Goal: Information Seeking & Learning: Learn about a topic

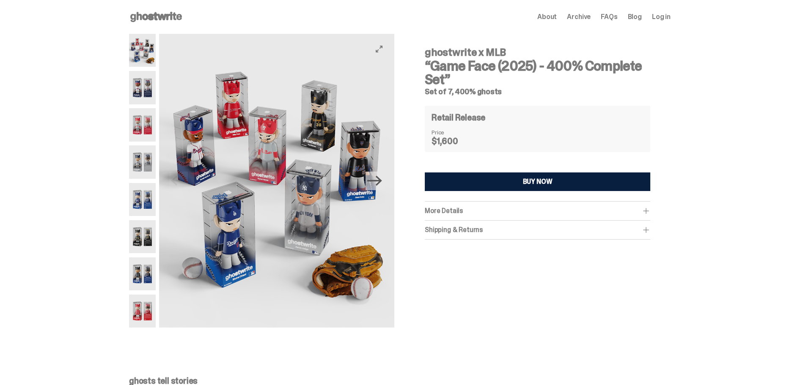
click at [381, 182] on icon "Next" at bounding box center [374, 180] width 15 height 15
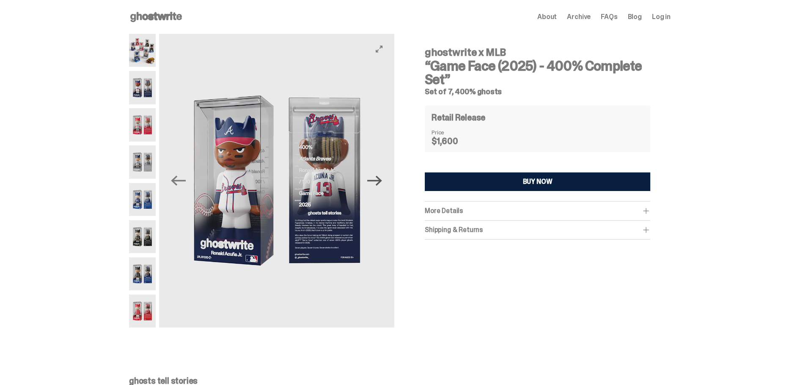
click at [381, 182] on icon "Next" at bounding box center [374, 180] width 15 height 15
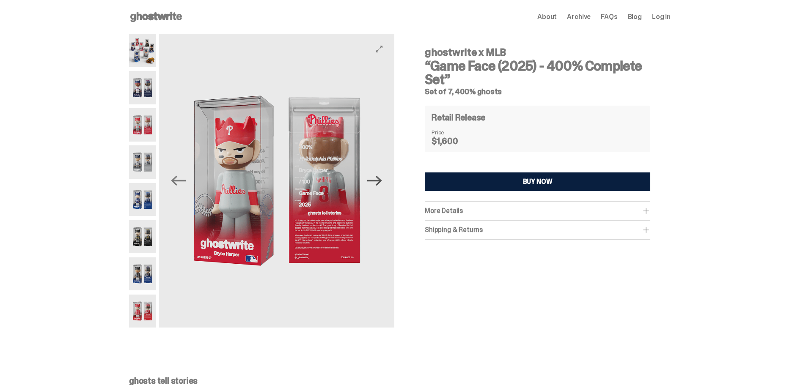
click at [381, 182] on icon "Next" at bounding box center [374, 180] width 15 height 15
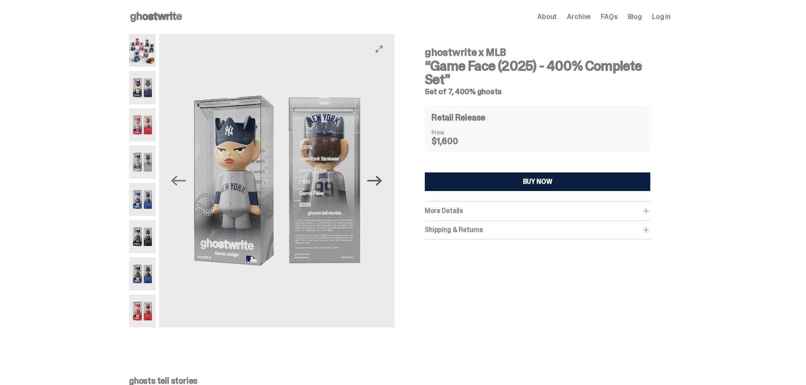
click at [381, 183] on icon "Next" at bounding box center [374, 180] width 15 height 15
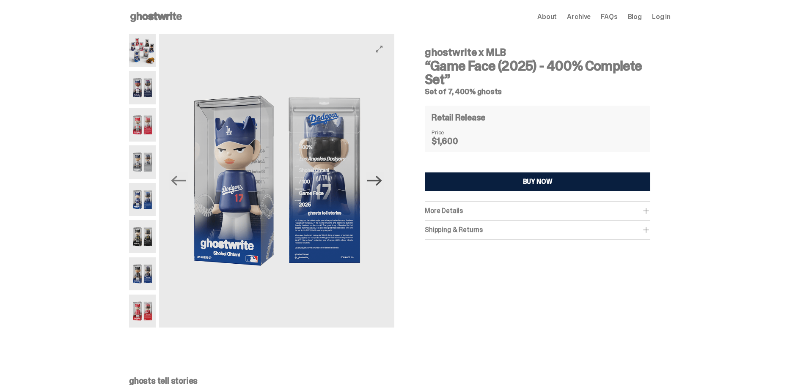
click at [382, 184] on icon "Next" at bounding box center [374, 180] width 15 height 15
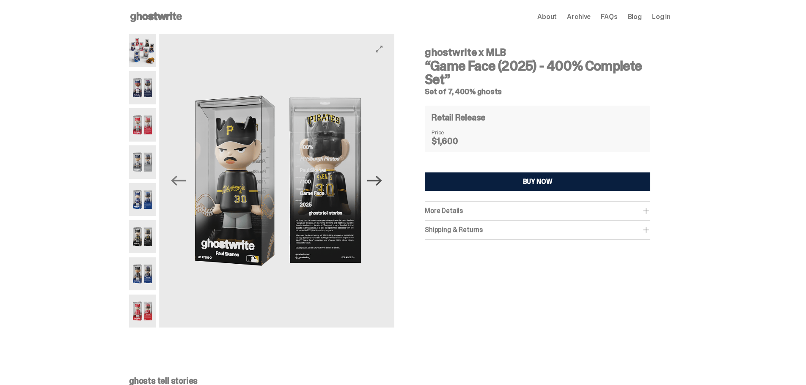
click at [382, 184] on icon "Next" at bounding box center [374, 180] width 15 height 15
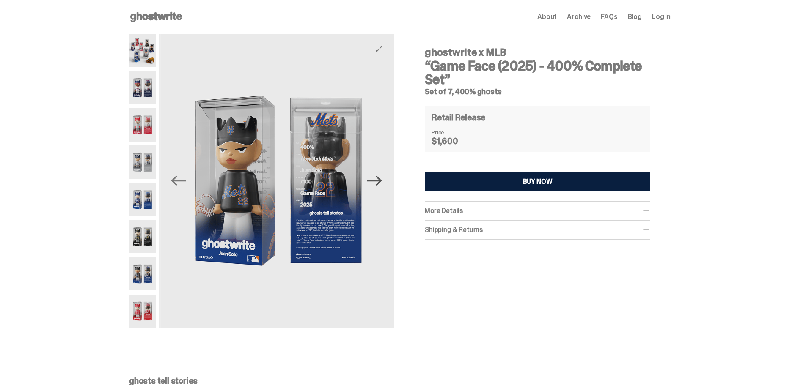
click at [382, 184] on icon "Next" at bounding box center [374, 180] width 15 height 15
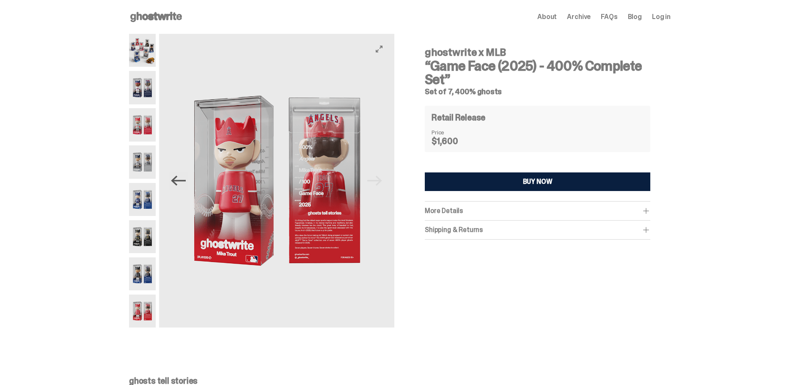
click at [175, 178] on icon "Previous" at bounding box center [178, 180] width 15 height 15
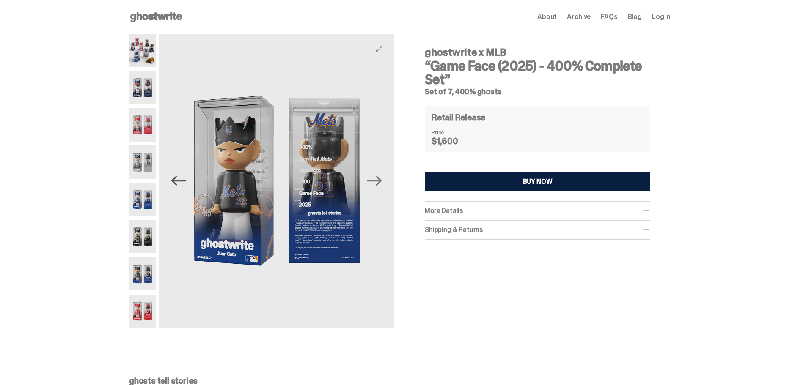
click at [175, 178] on icon "Previous" at bounding box center [178, 180] width 15 height 15
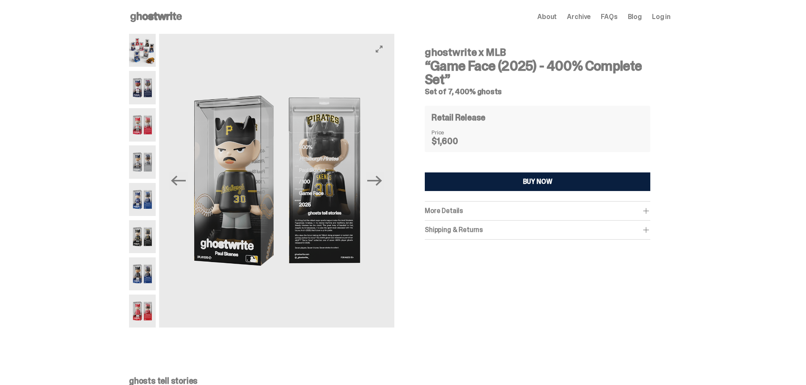
click at [176, 189] on button "Previous" at bounding box center [178, 181] width 19 height 19
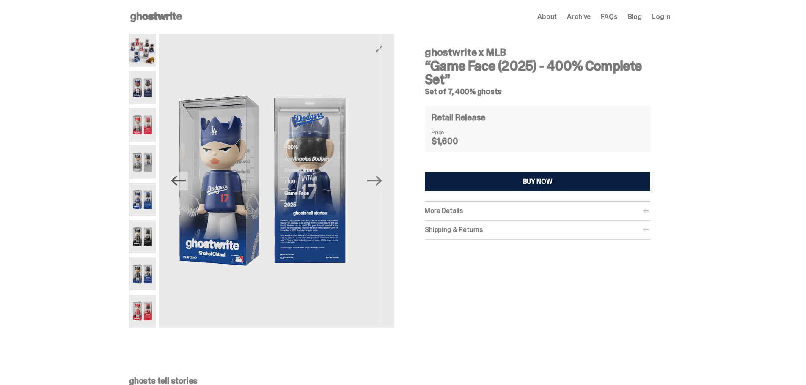
click at [177, 188] on icon "Previous" at bounding box center [178, 180] width 15 height 15
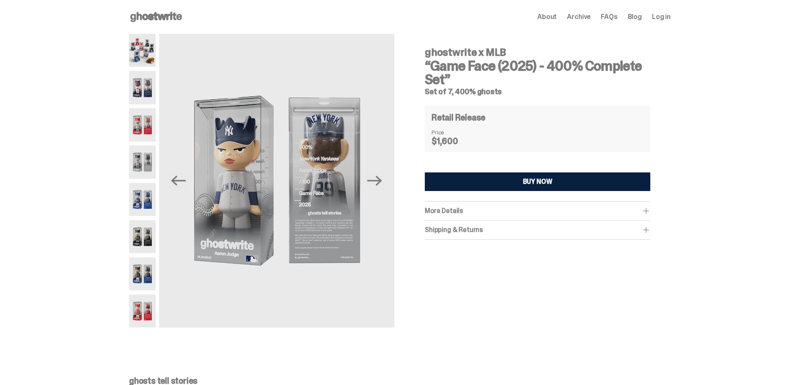
click at [474, 107] on div "Retail Release Price $1,600" at bounding box center [537, 129] width 225 height 47
